Goal: Check status: Check status

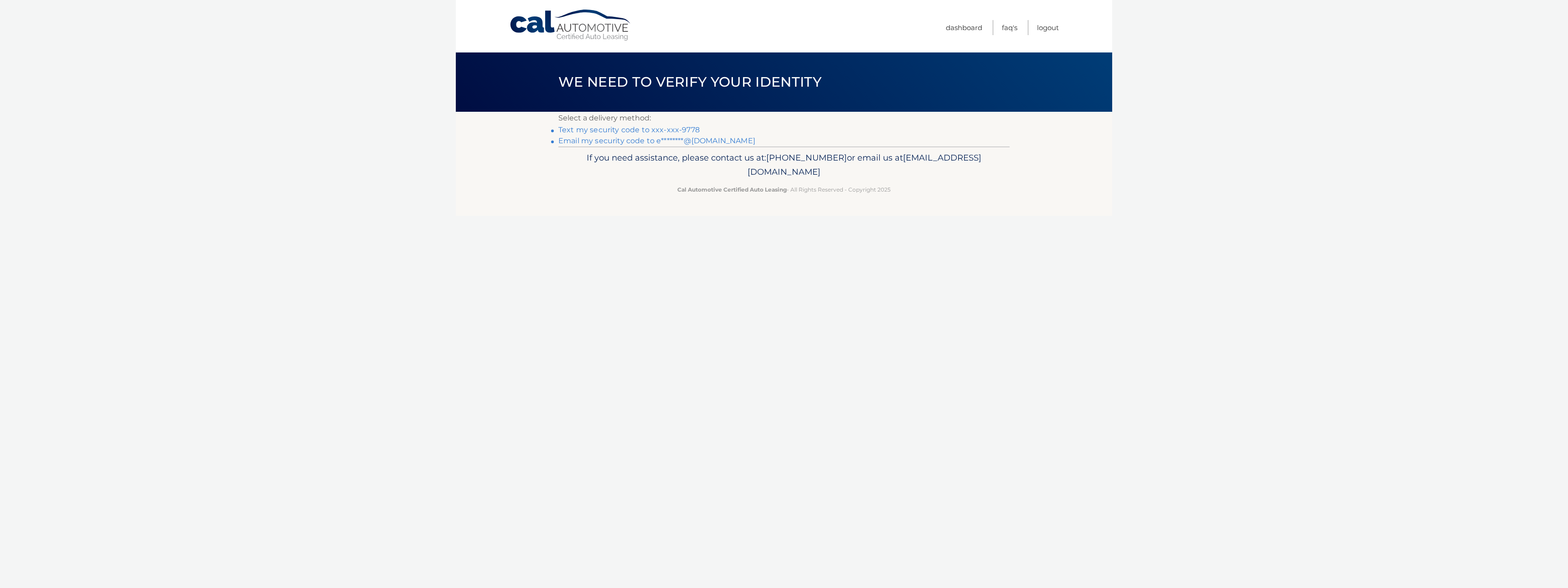
click at [689, 129] on link "Text my security code to xxx-xxx-9778" at bounding box center [629, 130] width 141 height 9
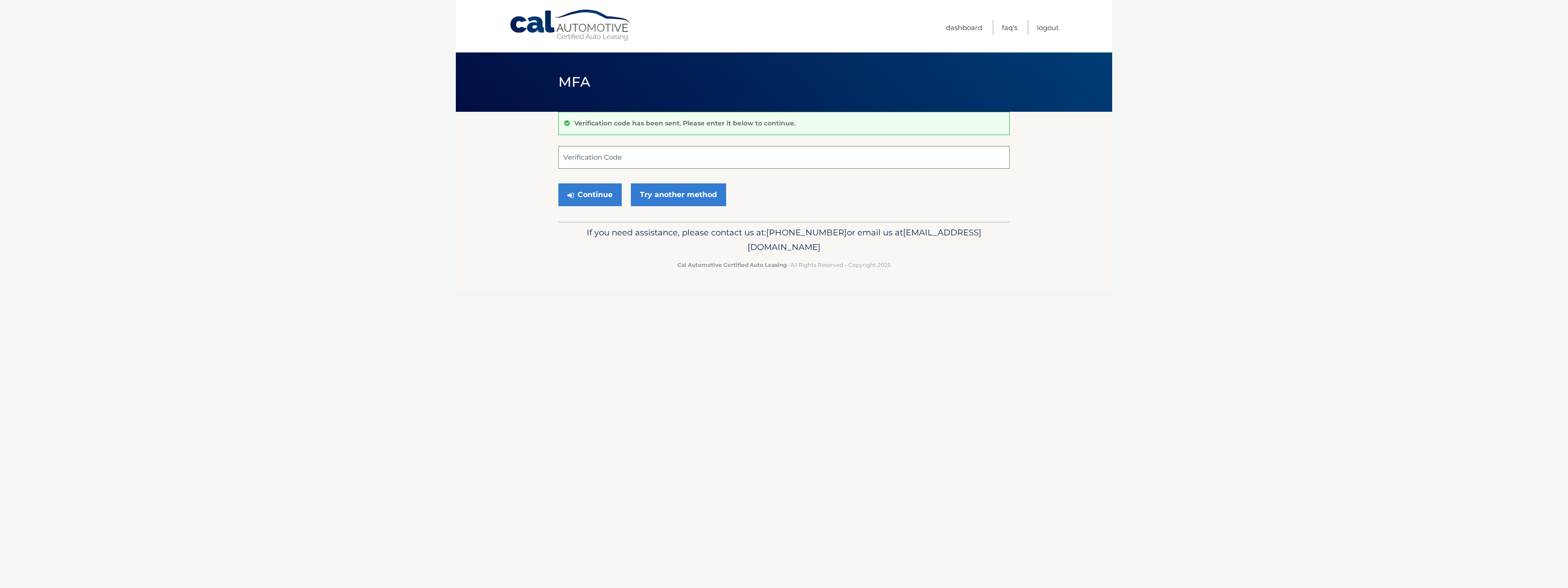
click at [693, 156] on input "Verification Code" at bounding box center [784, 158] width 452 height 23
type input "859439"
click at [586, 194] on button "Continue" at bounding box center [590, 195] width 63 height 23
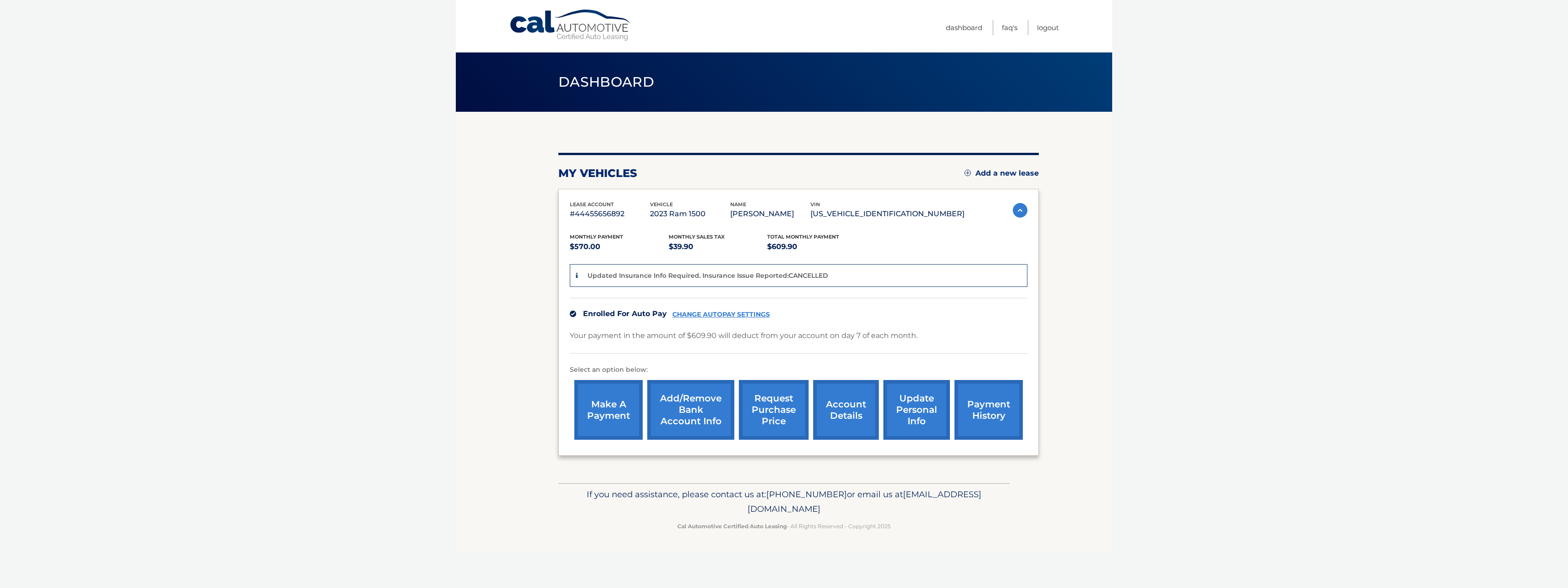
click at [977, 403] on link "payment history" at bounding box center [989, 410] width 68 height 59
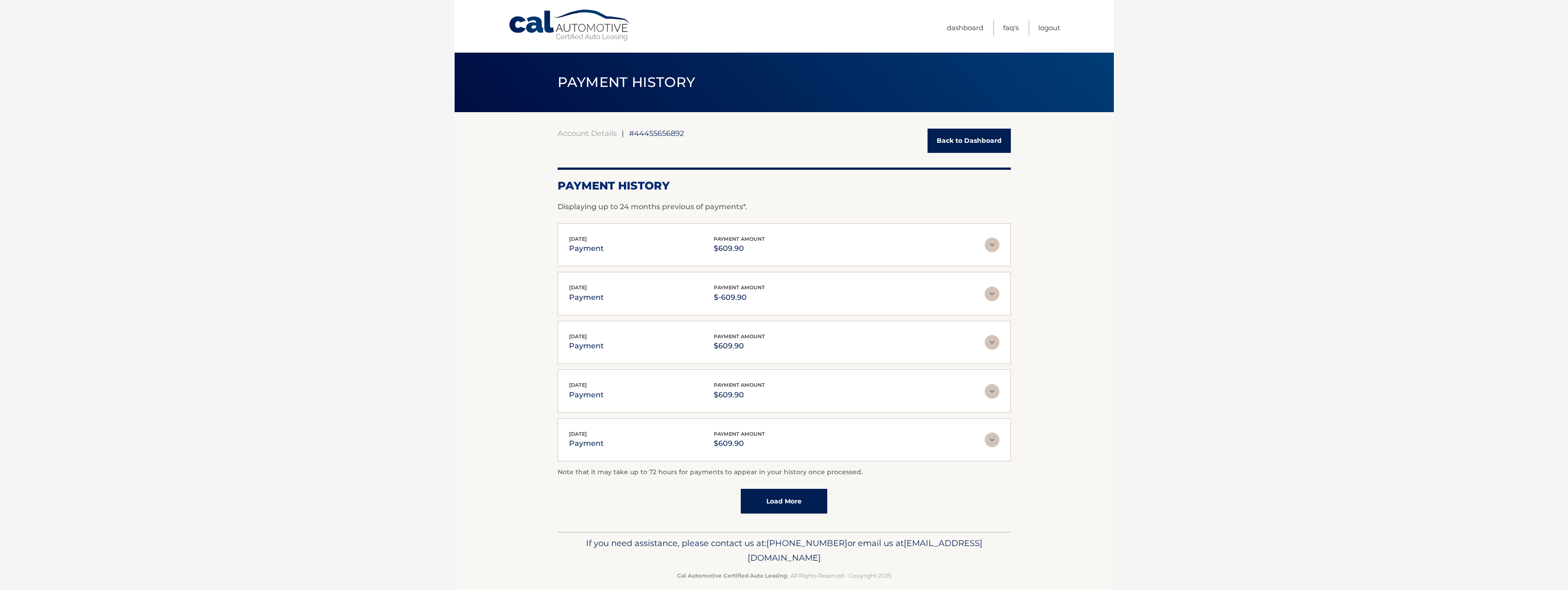
click at [981, 146] on link "Back to Dashboard" at bounding box center [968, 141] width 83 height 24
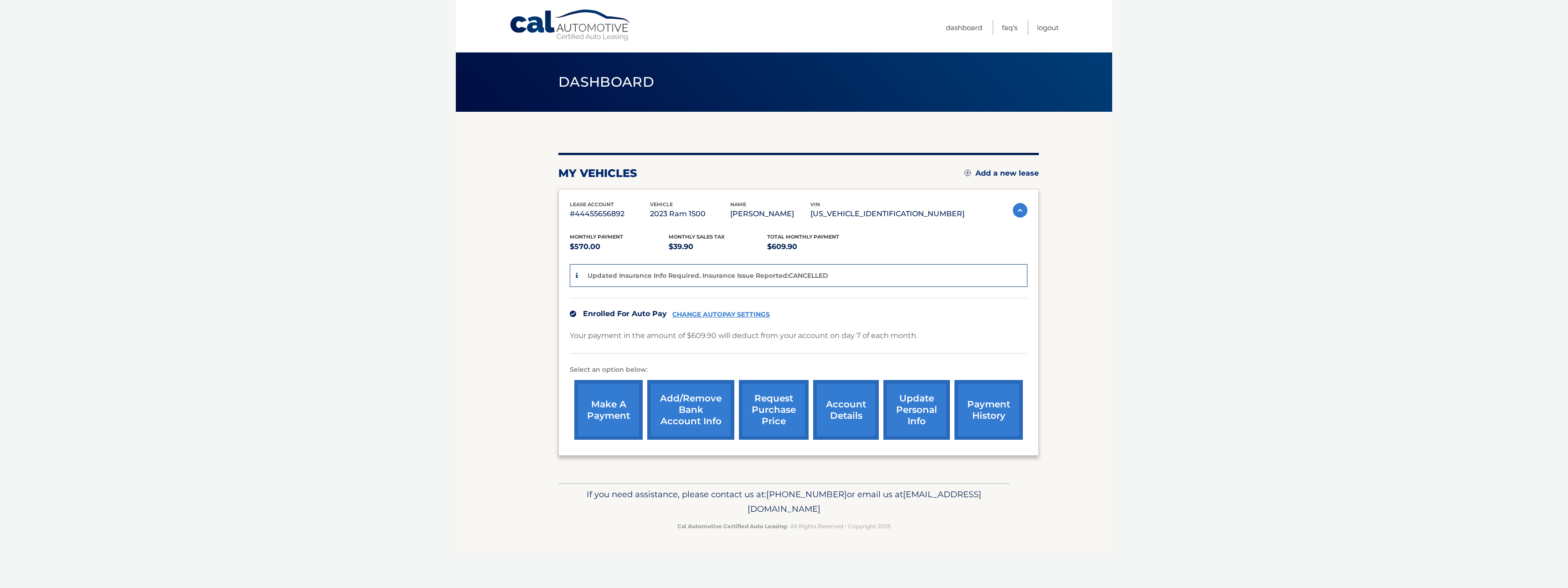
click at [839, 401] on link "account details" at bounding box center [846, 410] width 66 height 59
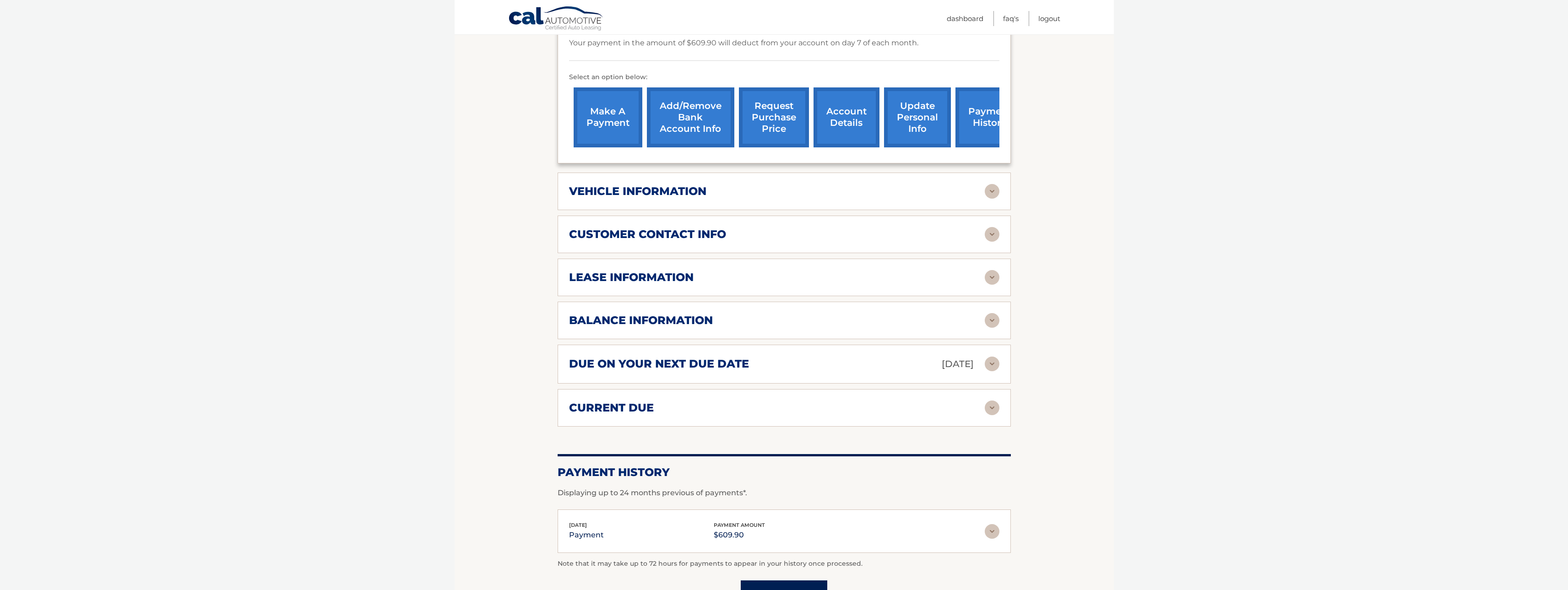
scroll to position [274, 0]
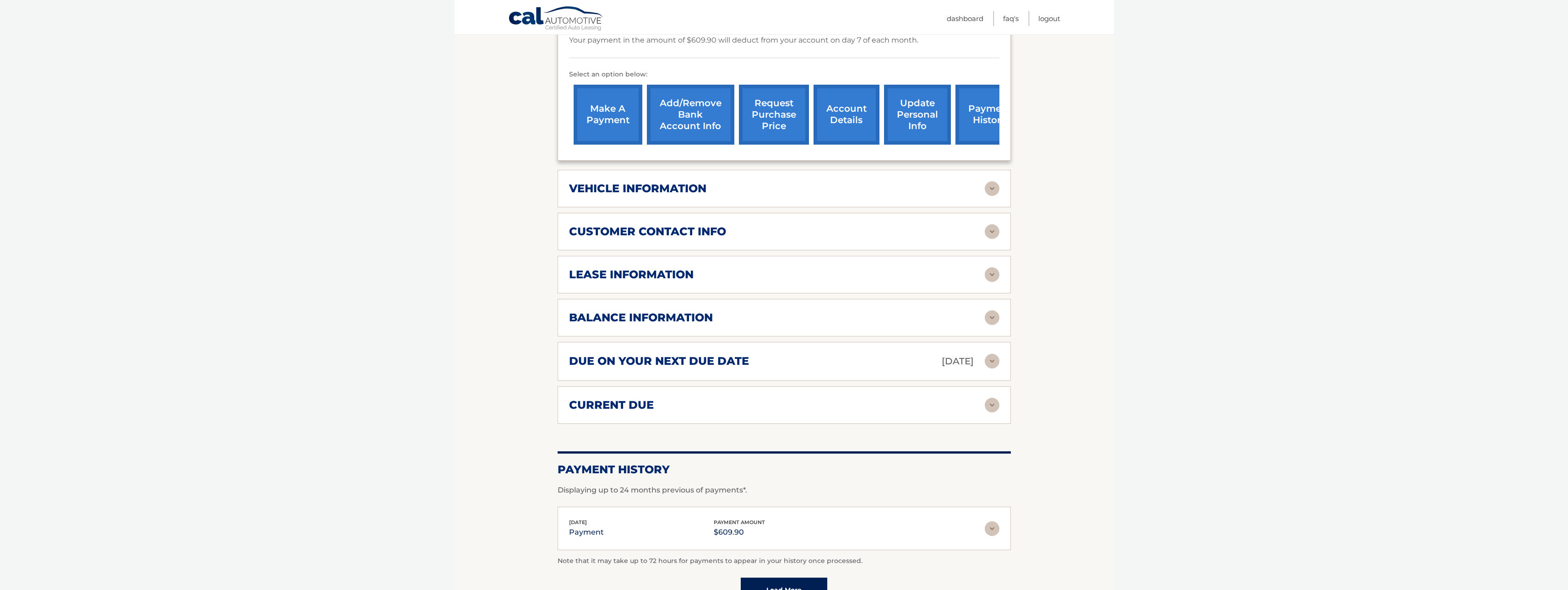
click at [992, 321] on img at bounding box center [991, 318] width 15 height 15
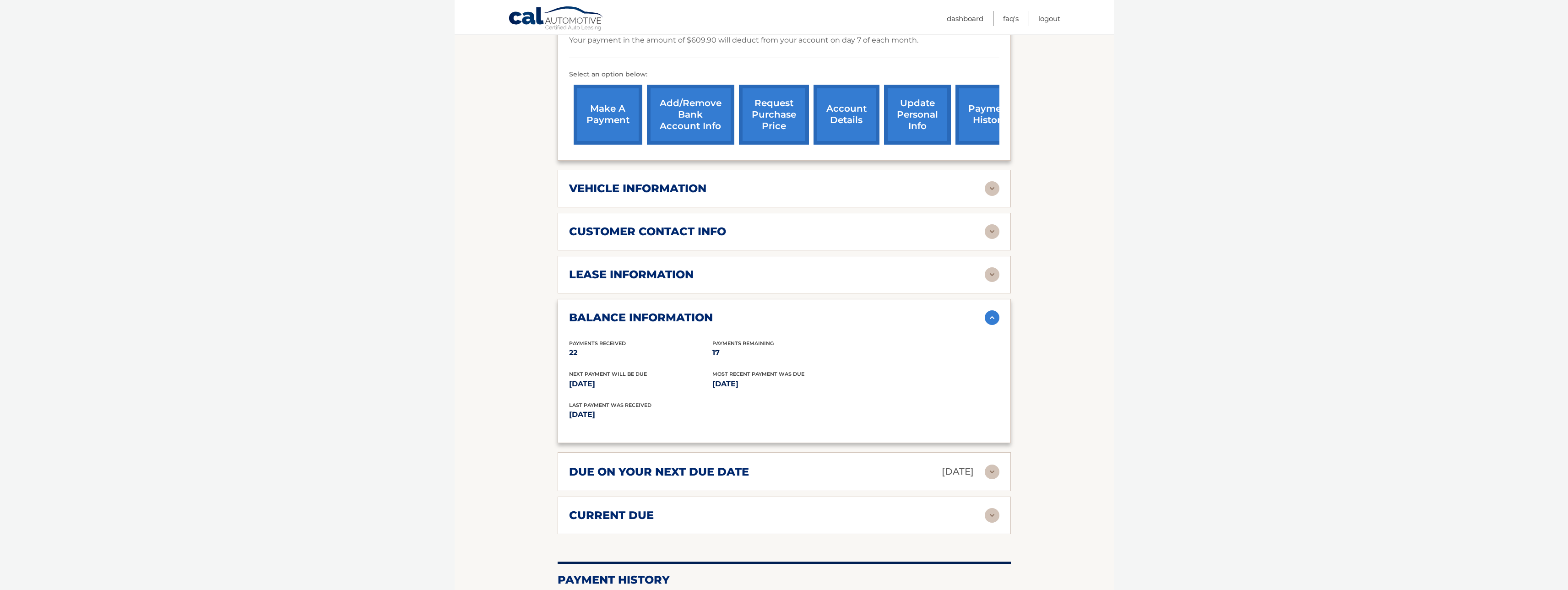
click at [994, 321] on img at bounding box center [991, 318] width 15 height 15
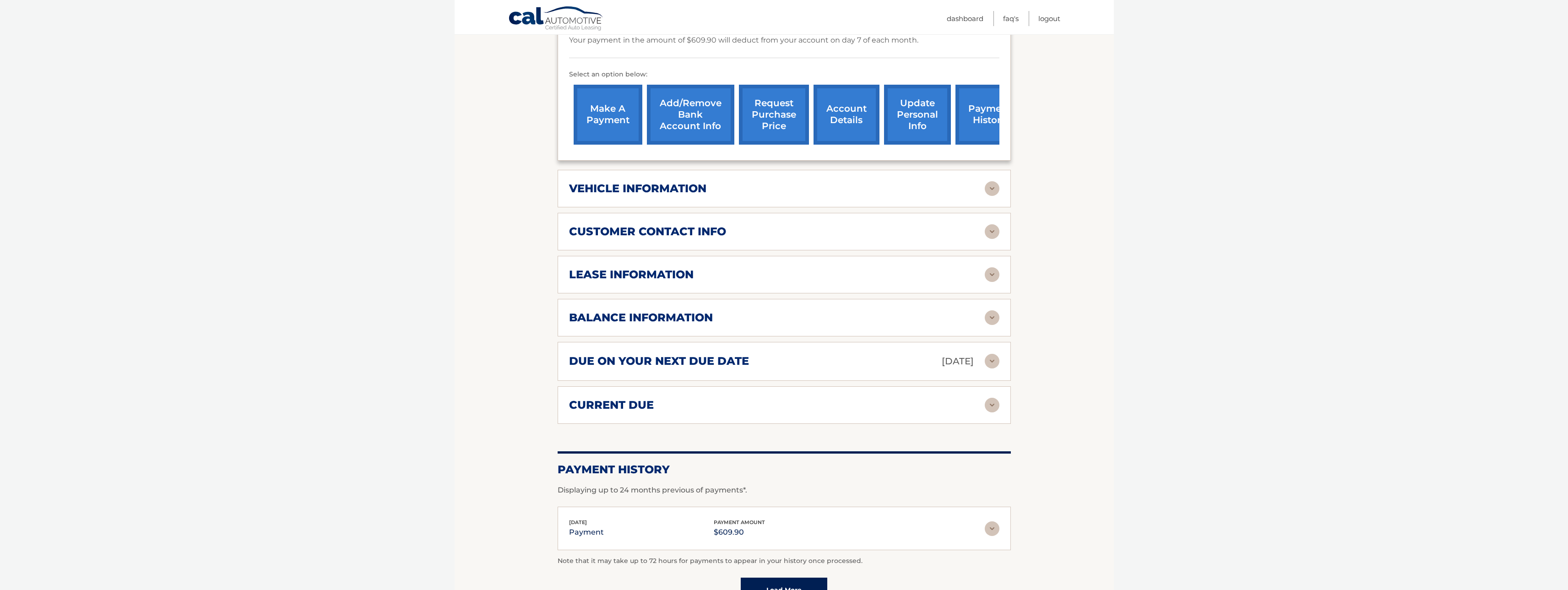
click at [989, 401] on img at bounding box center [991, 405] width 15 height 15
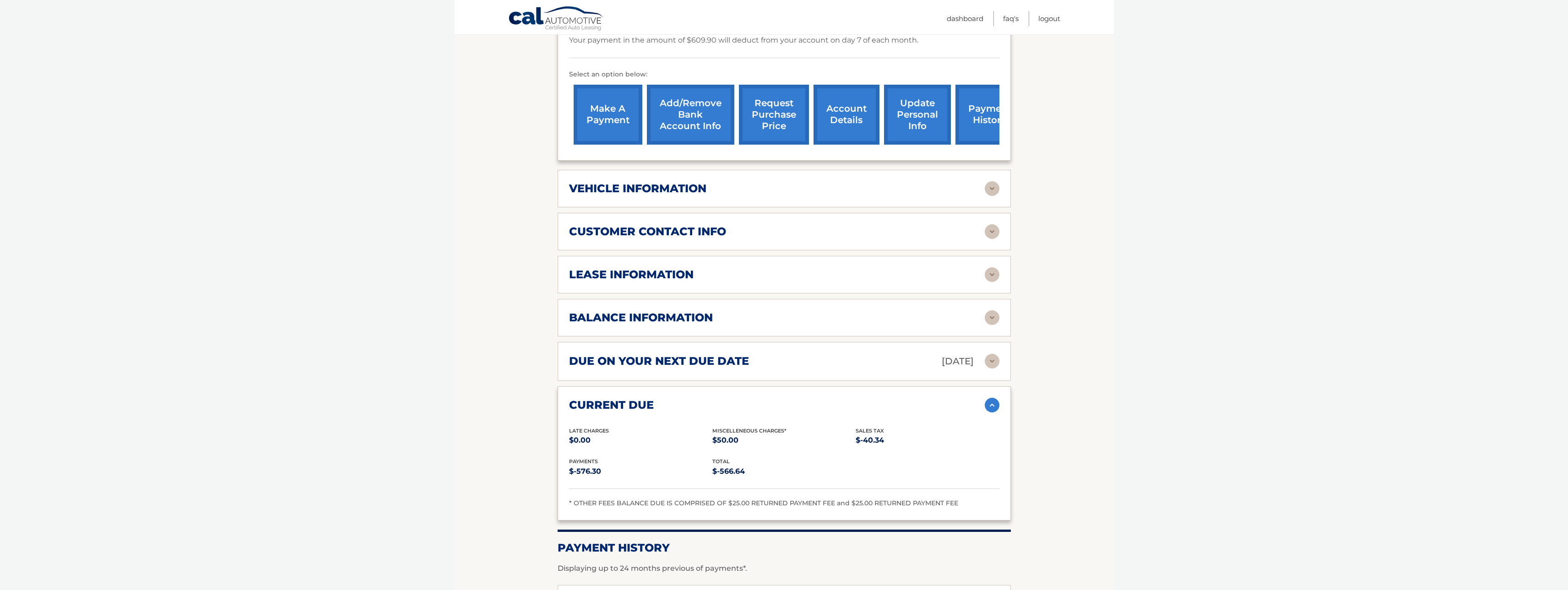
click at [992, 401] on img at bounding box center [991, 405] width 15 height 15
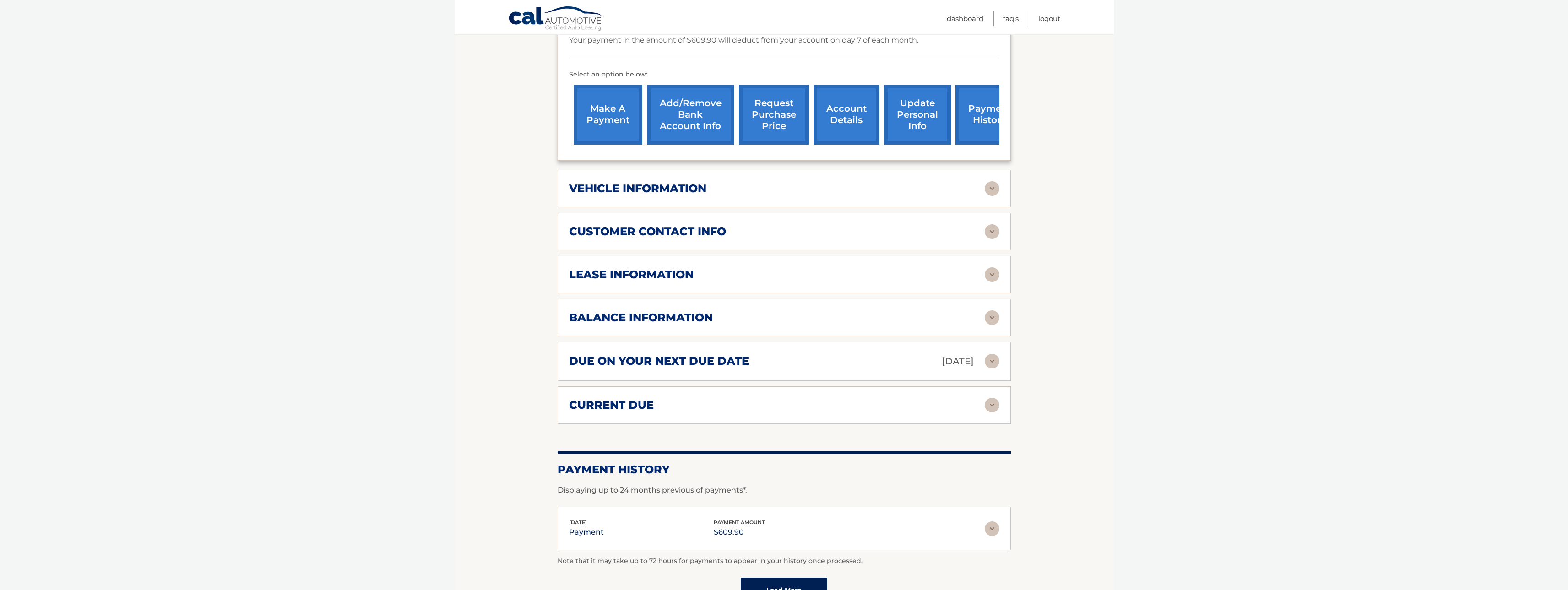
click at [993, 360] on img at bounding box center [991, 361] width 15 height 15
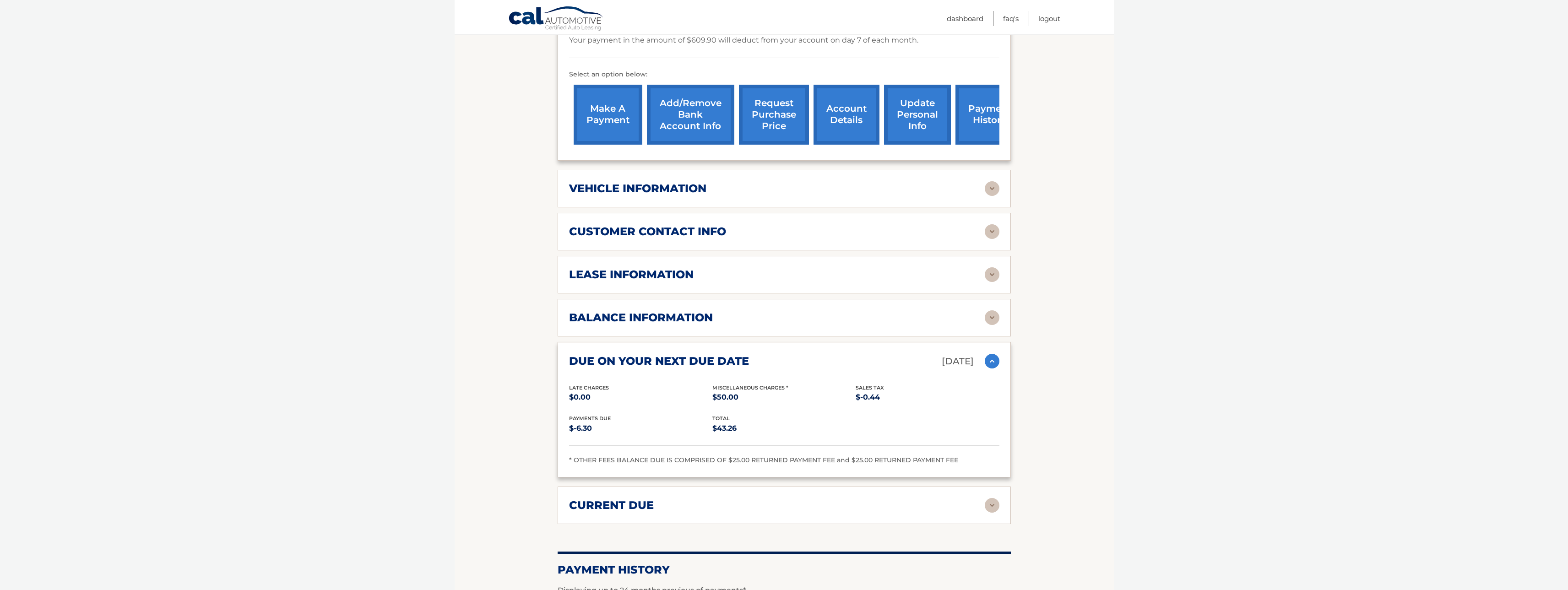
click at [994, 360] on img at bounding box center [991, 361] width 15 height 15
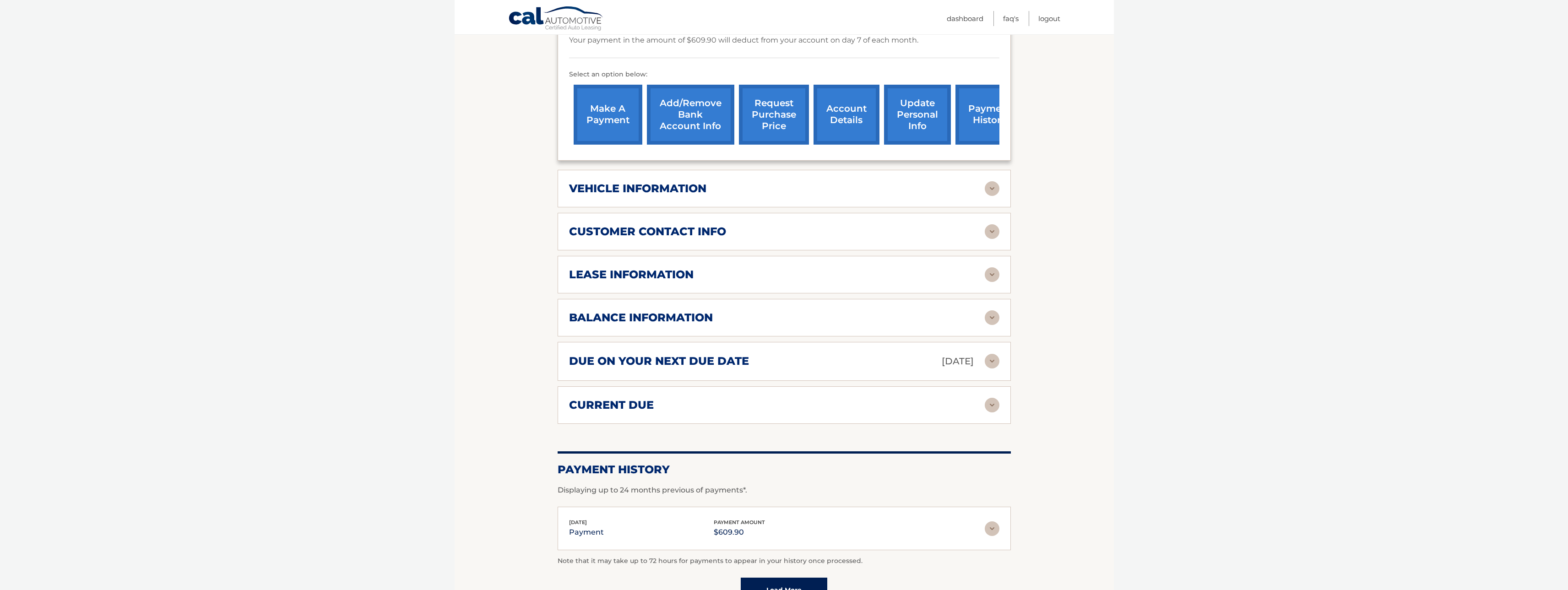
click at [995, 318] on img at bounding box center [991, 318] width 15 height 15
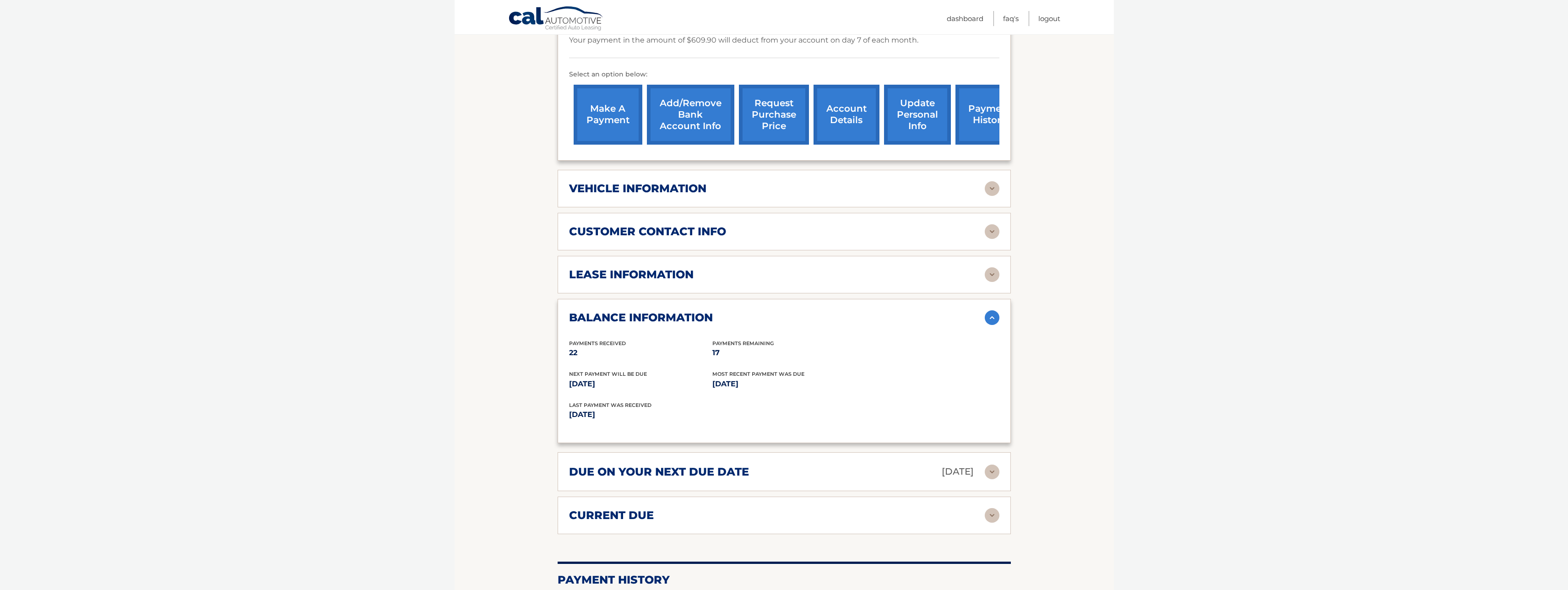
click at [995, 318] on img at bounding box center [991, 318] width 15 height 15
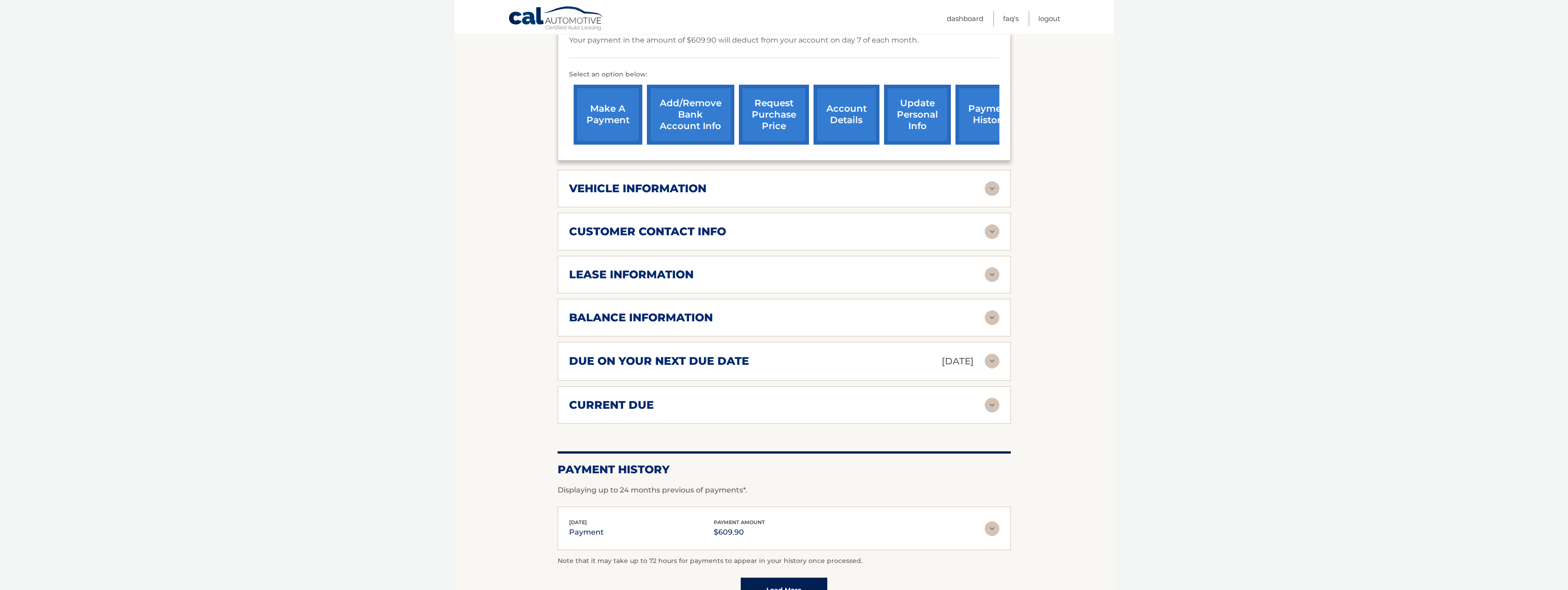
click at [763, 107] on link "request purchase price" at bounding box center [774, 114] width 70 height 60
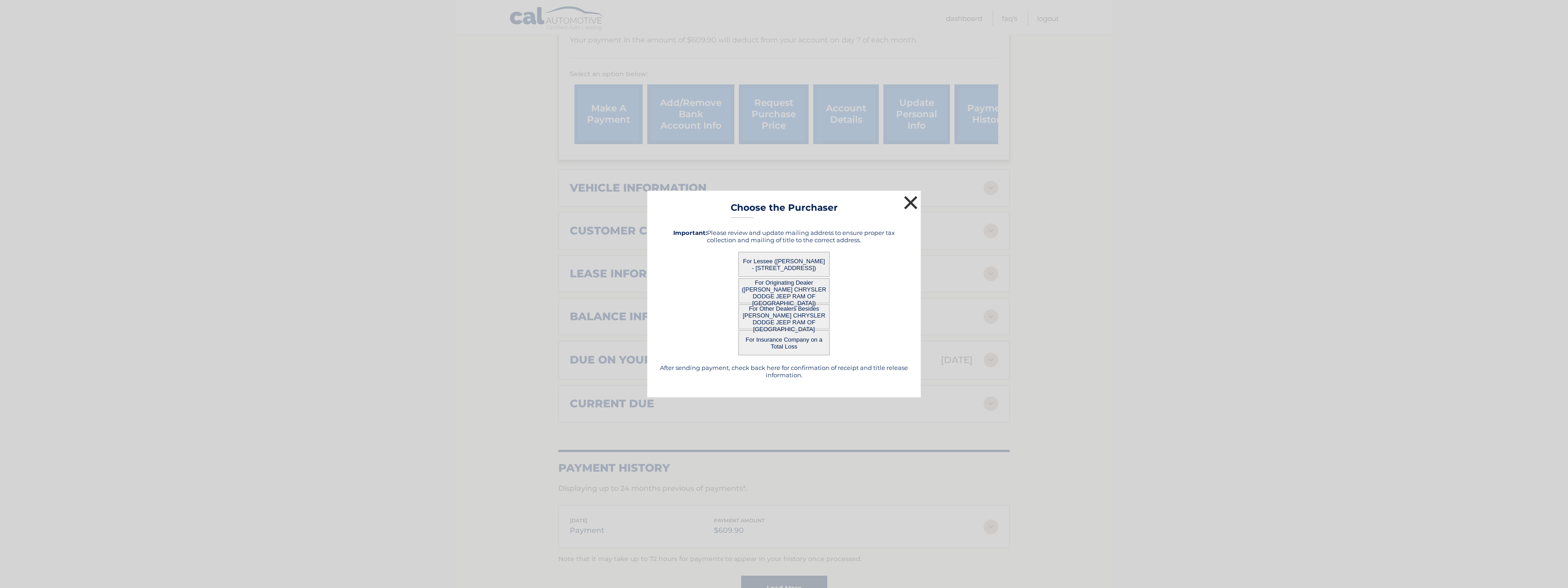
click at [917, 202] on button "×" at bounding box center [911, 203] width 18 height 18
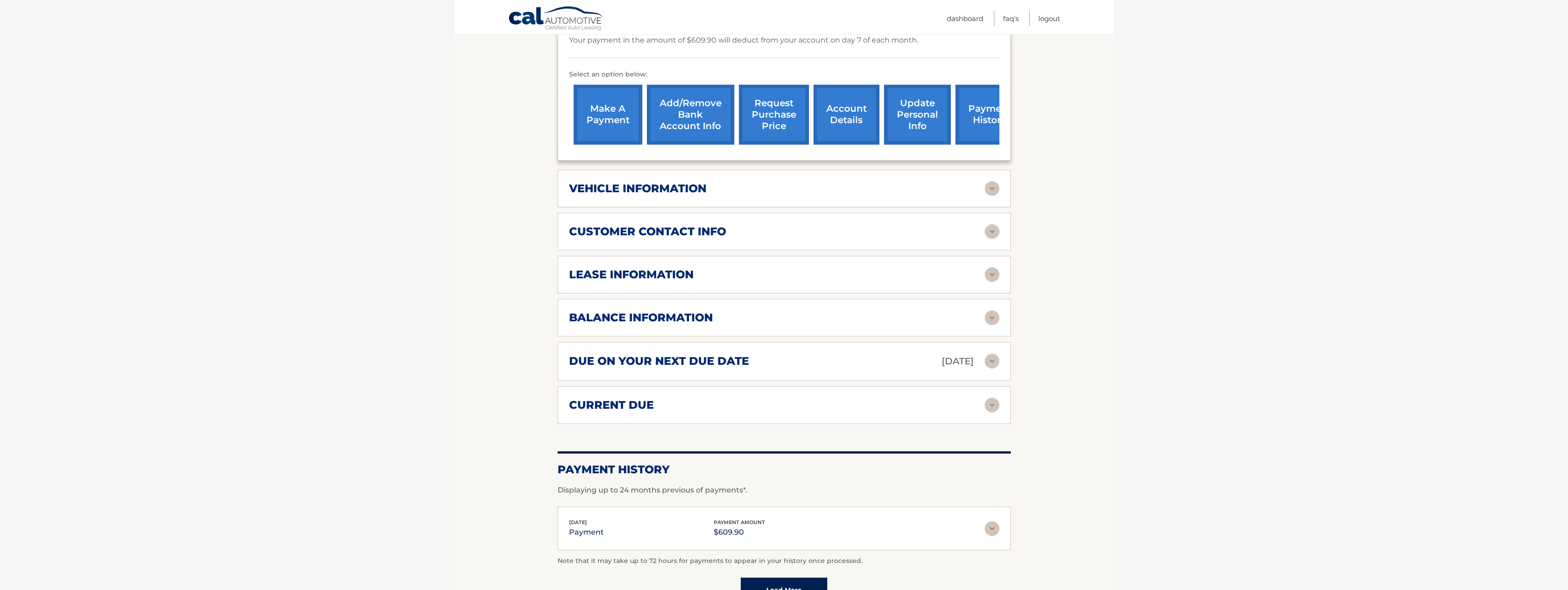
click at [1055, 252] on section "Account Details | #44455656892 Back to Dashboard Manage Your Lease lease accoun…" at bounding box center [784, 229] width 659 height 783
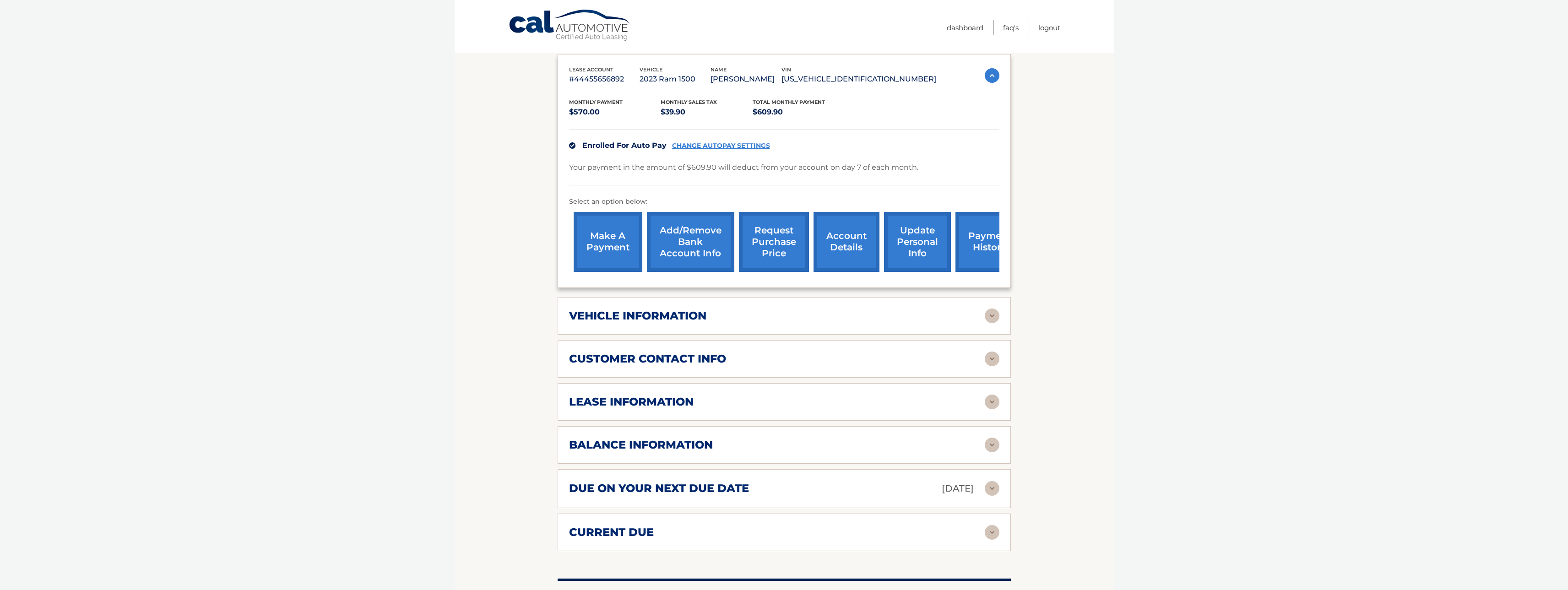
scroll to position [0, 0]
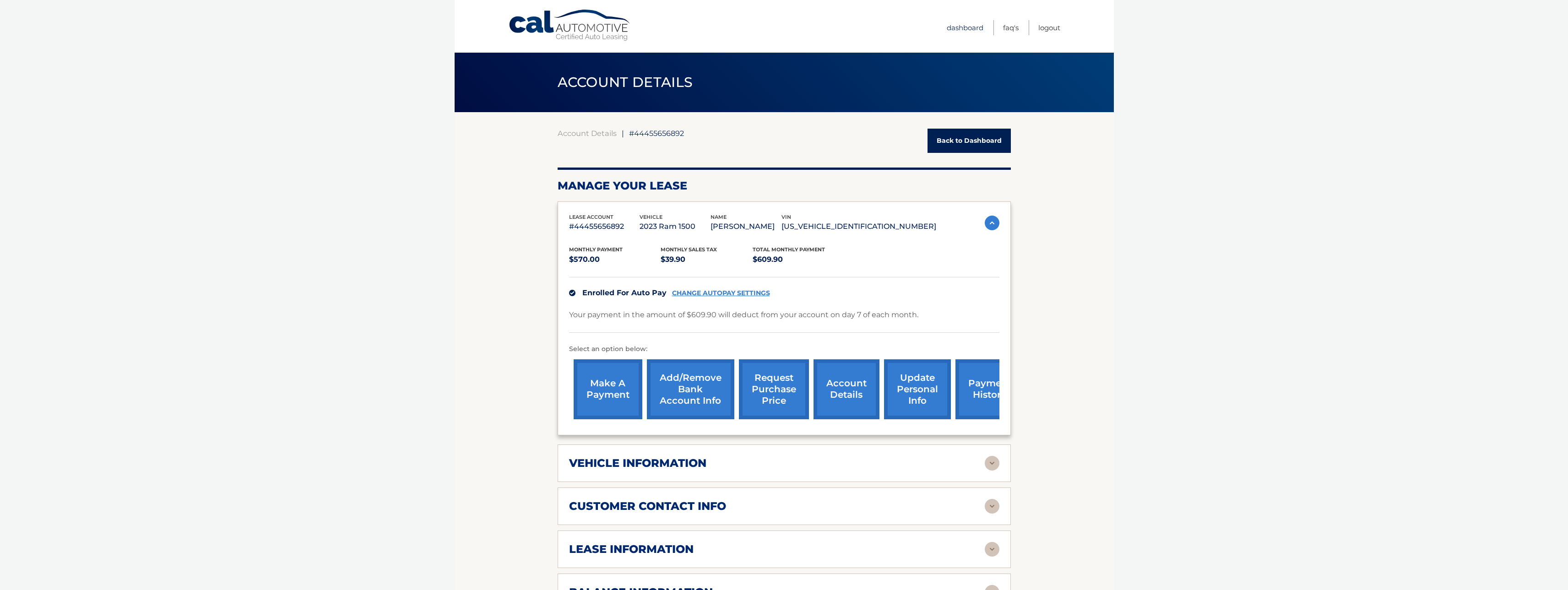
click at [950, 29] on link "Dashboard" at bounding box center [965, 28] width 37 height 15
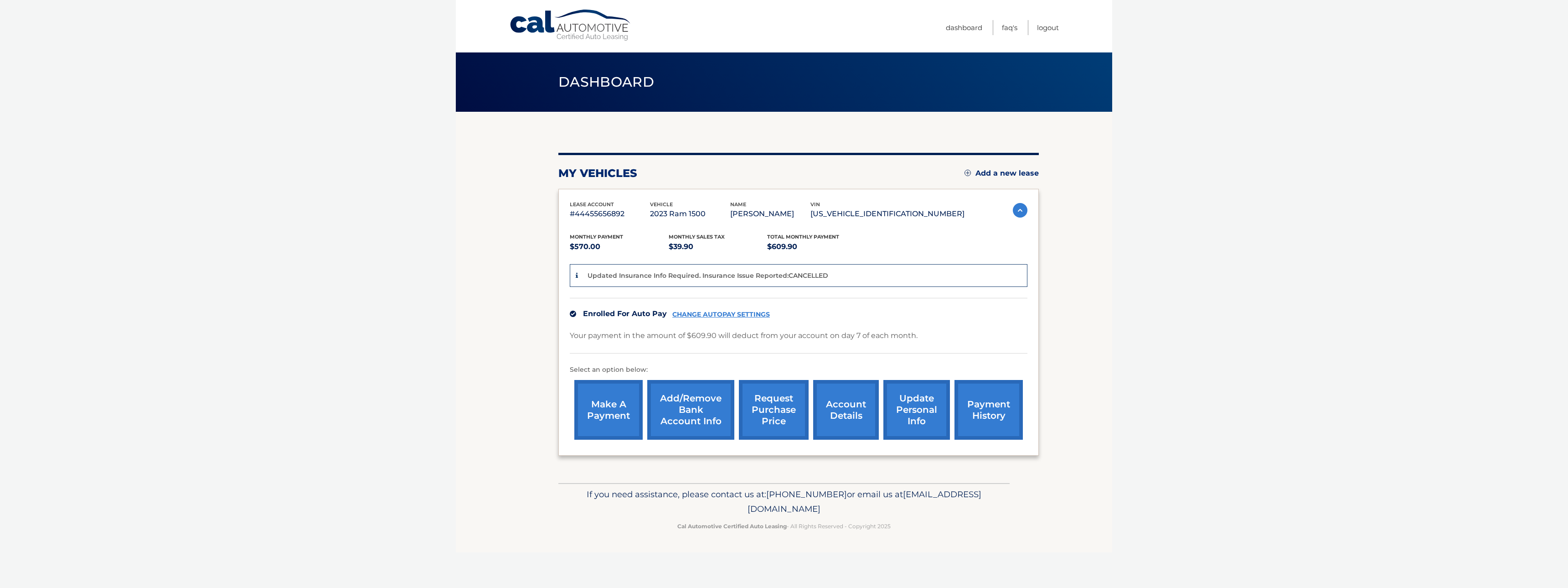
click at [1190, 314] on body "Cal Automotive Menu Dashboard FAQ's Logout" at bounding box center [784, 294] width 1568 height 588
